Goal: Use online tool/utility

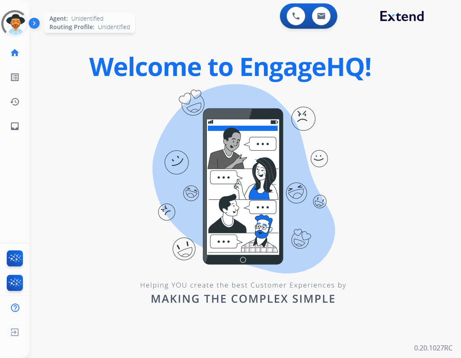
click at [20, 22] on div at bounding box center [14, 23] width 37 height 37
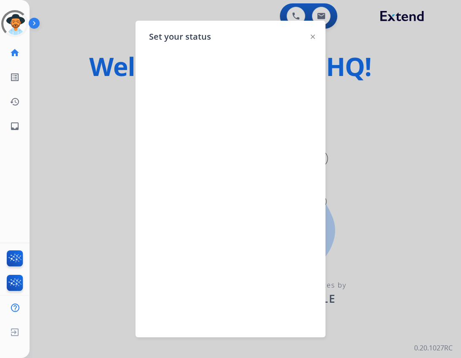
click at [312, 37] on img at bounding box center [313, 37] width 4 height 4
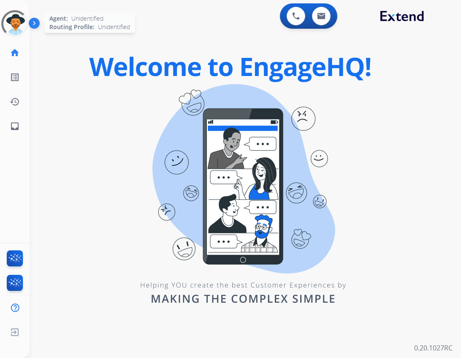
click at [19, 22] on div at bounding box center [14, 23] width 37 height 37
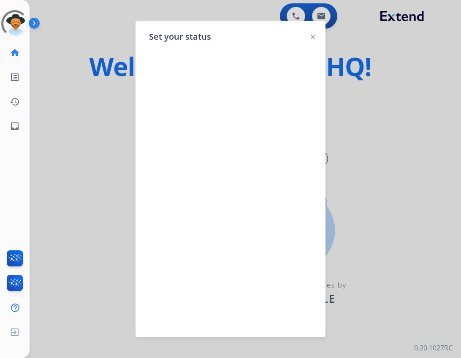
click at [311, 38] on img at bounding box center [313, 37] width 4 height 4
